Goal: Navigation & Orientation: Go to known website

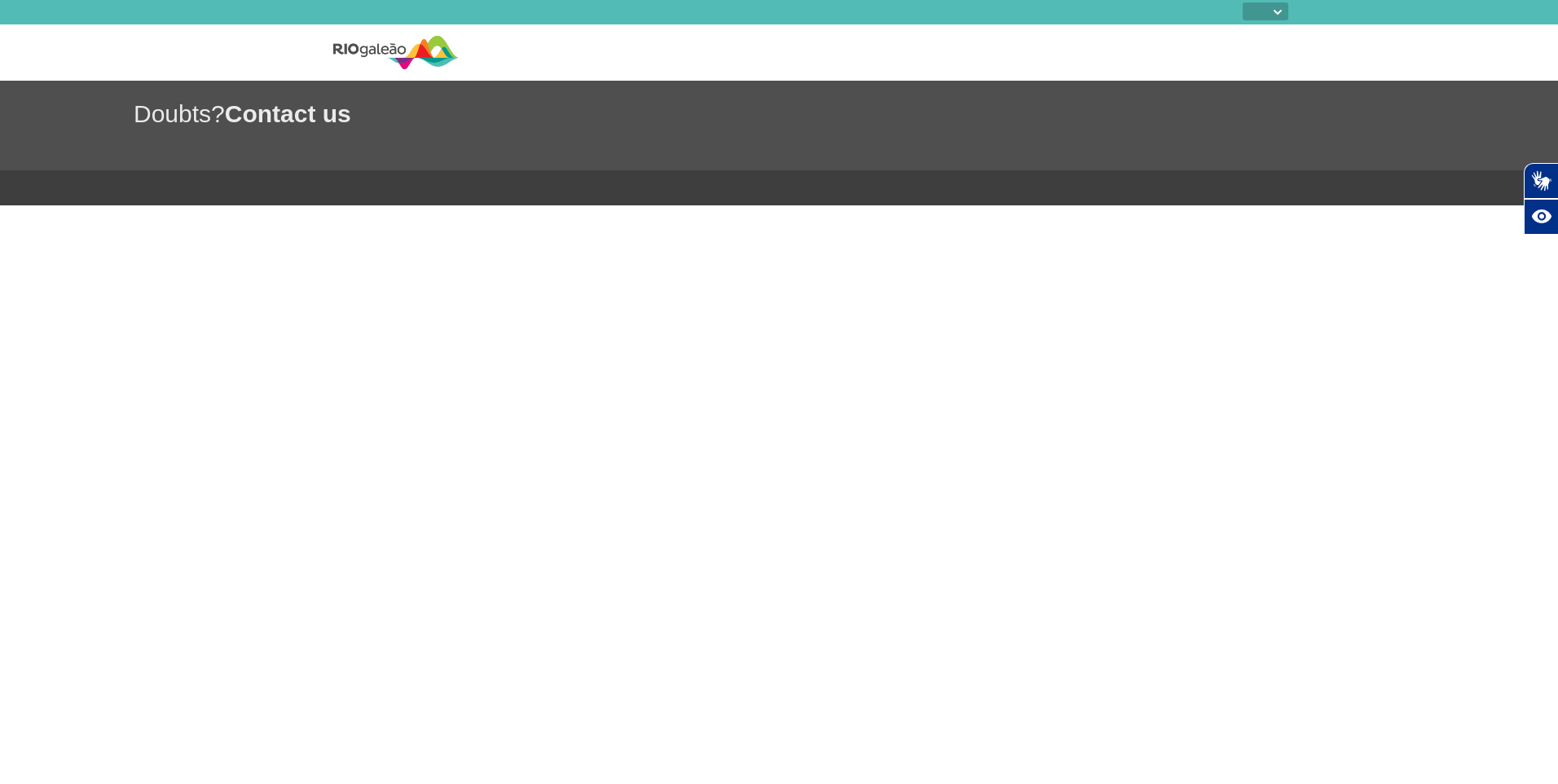
select select
click at [1179, 66] on nav at bounding box center [873, 53] width 829 height 56
click at [1272, 11] on select "PT ENG ESP" at bounding box center [1265, 11] width 45 height 18
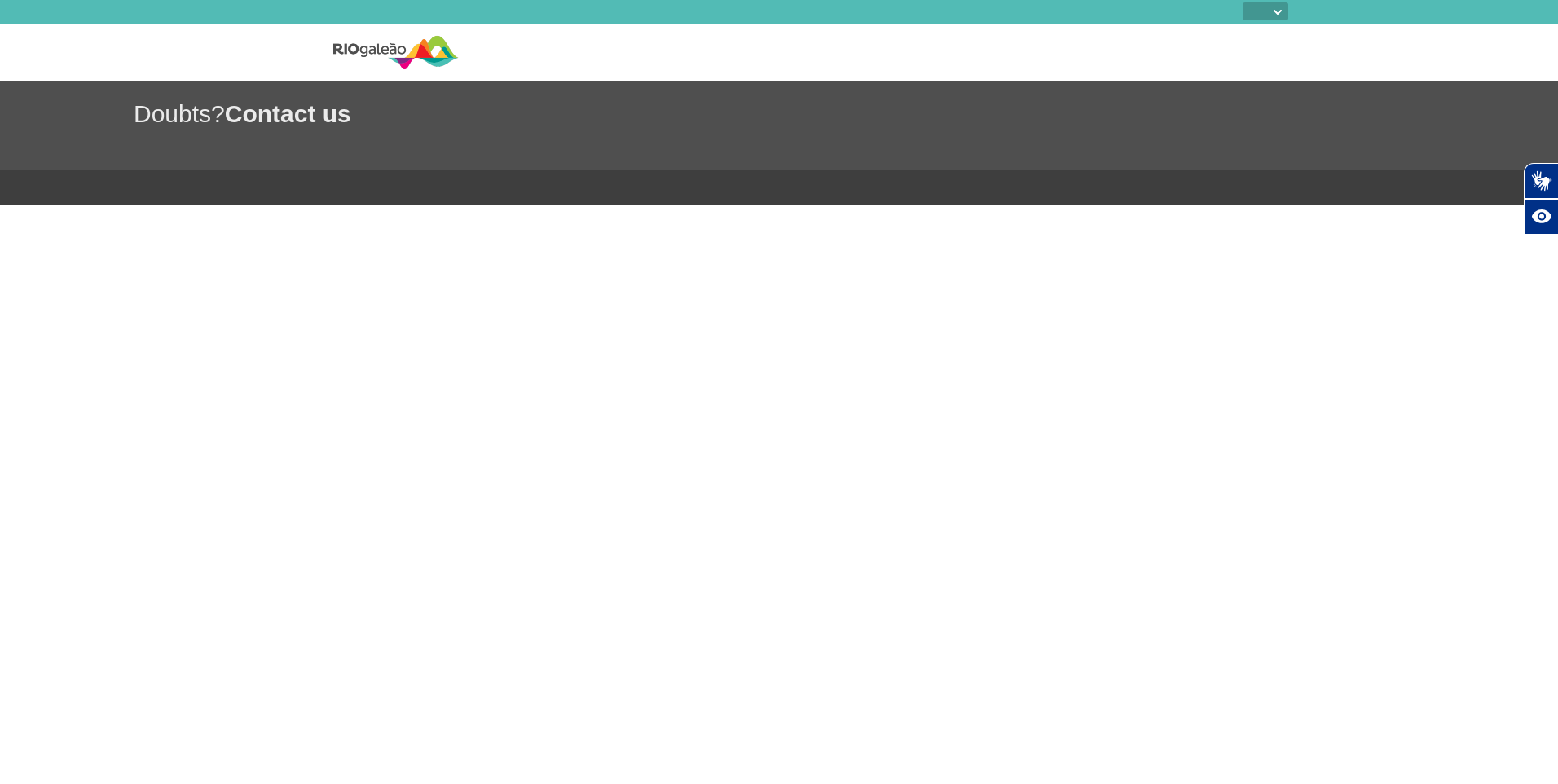
select select "pt-BR"
click at [1243, 3] on select "PT ENG ESP" at bounding box center [1265, 11] width 45 height 18
click at [1127, 262] on body "PT ENG ESP Doubts? Contact us Plugin de acessibilidade da Hand Talk. Acessível …" at bounding box center [779, 392] width 1558 height 784
